Goal: Information Seeking & Learning: Find specific fact

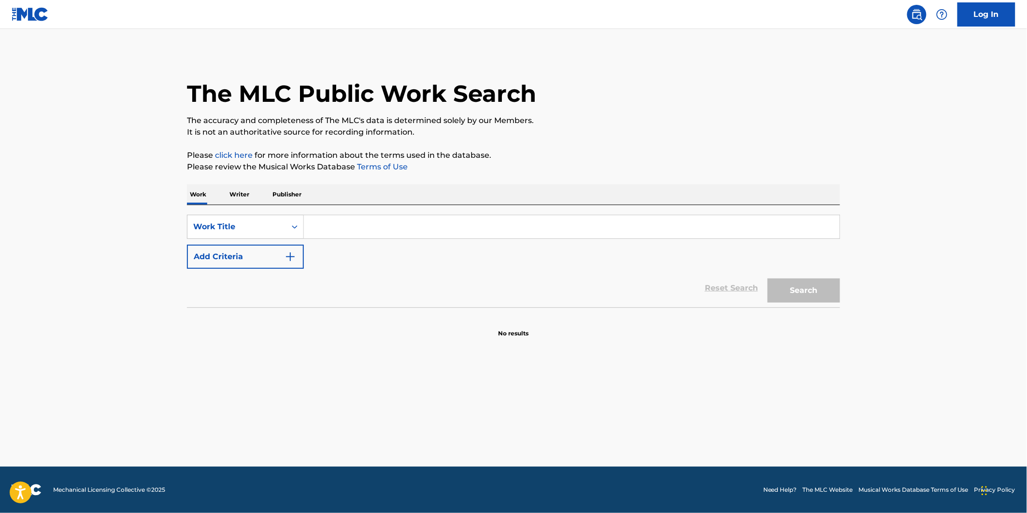
click at [317, 227] on input "Search Form" at bounding box center [572, 226] width 536 height 23
paste input "In the House in a Hearbeat"
type input "In the House in a Hearbeat"
click at [782, 289] on button "Search" at bounding box center [804, 291] width 72 height 24
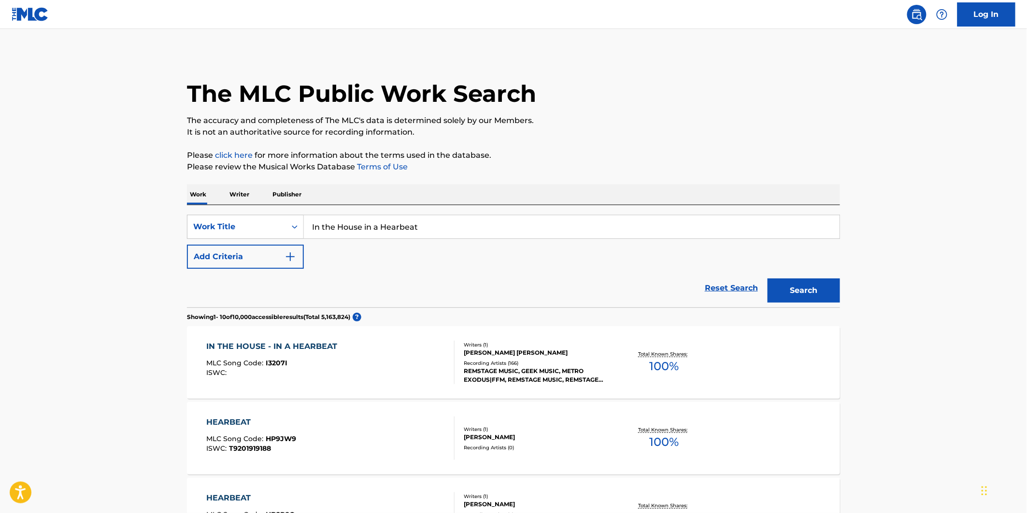
click at [423, 355] on div "IN THE HOUSE - IN A HEARBEAT MLC Song Code : I3207I ISWC :" at bounding box center [331, 362] width 248 height 43
